Goal: Find specific page/section: Find specific page/section

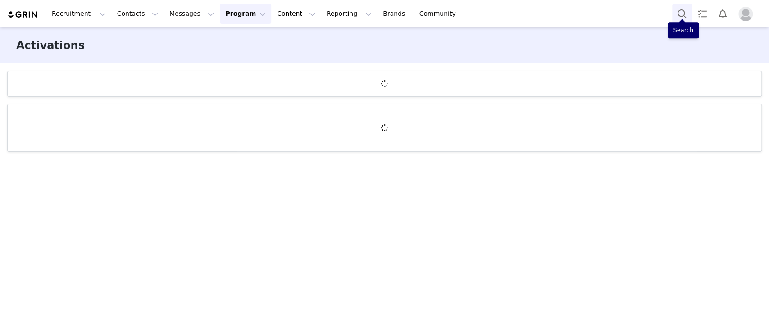
click at [685, 14] on button "Search" at bounding box center [682, 14] width 20 height 20
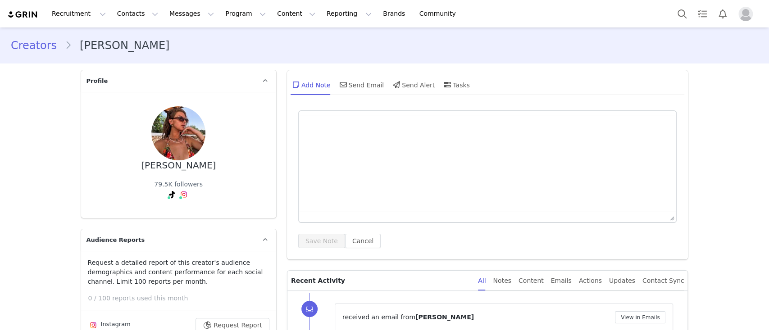
type input "+1 (United States)"
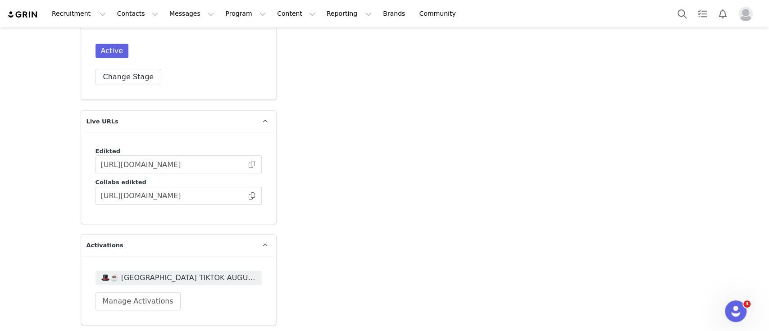
scroll to position [2373, 0]
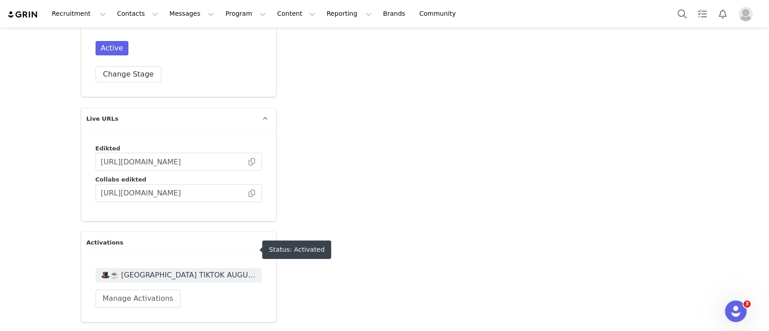
click at [192, 270] on span "🎩☕️ UK TIKTOK AUGUST + SEPTEMBER 🎩☕️ 2025" at bounding box center [178, 275] width 155 height 11
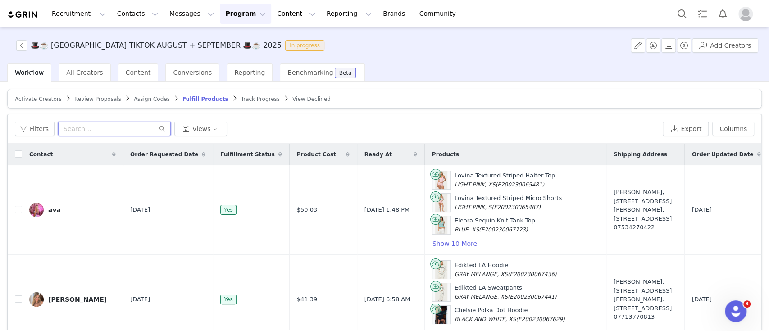
click at [119, 134] on input "text" at bounding box center [114, 129] width 113 height 14
paste input "camilla@thisissummer.co"
type input "camilla@thisissummer.co"
click at [137, 130] on input "camilla@thisissummer.co" at bounding box center [114, 129] width 113 height 14
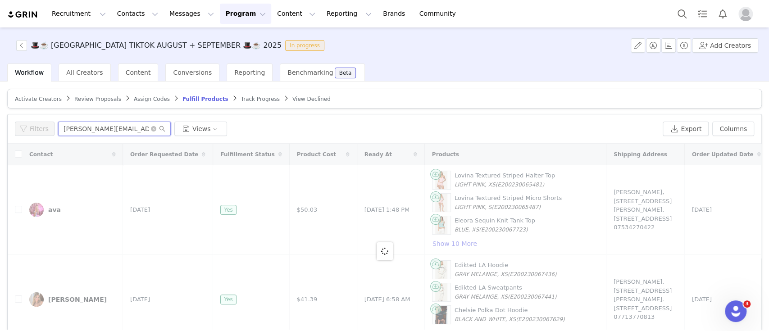
click at [43, 130] on div "Filters camilla@thisissummer.co Views" at bounding box center [337, 129] width 644 height 14
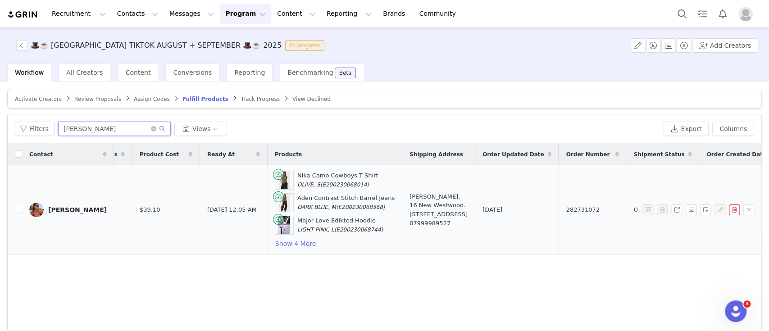
scroll to position [0, 302]
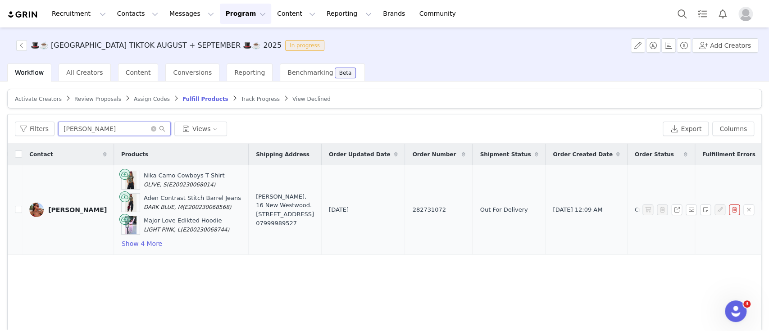
type input "emily rae"
click at [412, 205] on span "282731072" at bounding box center [428, 209] width 33 height 9
copy span "282731072"
click at [33, 207] on img at bounding box center [36, 210] width 14 height 14
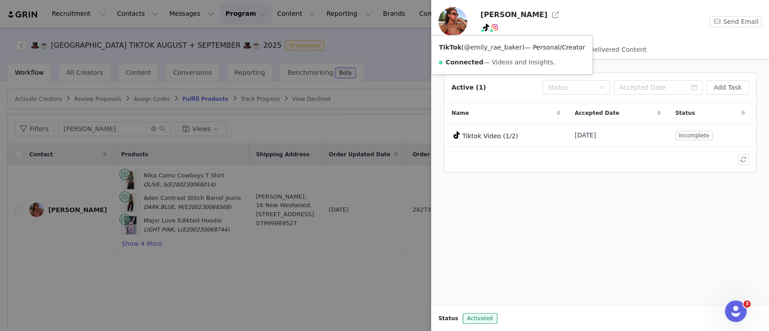
click at [484, 50] on link "@emily_rae_baker" at bounding box center [493, 47] width 58 height 7
